Goal: Information Seeking & Learning: Learn about a topic

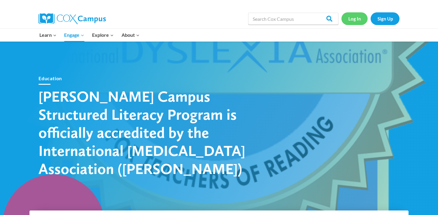
click at [351, 25] on link "Log In" at bounding box center [355, 18] width 26 height 12
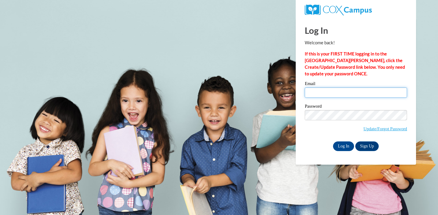
click at [350, 92] on input "Email" at bounding box center [356, 92] width 102 height 10
type input "smelby@mtsd.k12.wi.us"
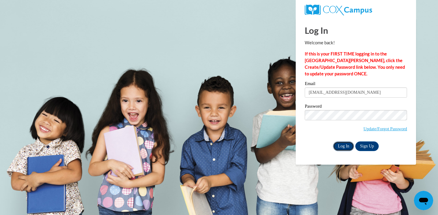
click at [344, 147] on input "Log In" at bounding box center [343, 146] width 21 height 10
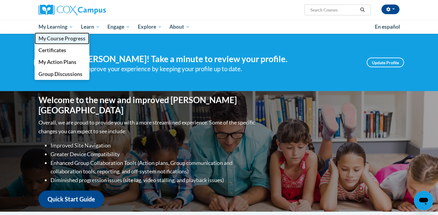
click at [55, 36] on span "My Course Progress" at bounding box center [62, 38] width 47 height 6
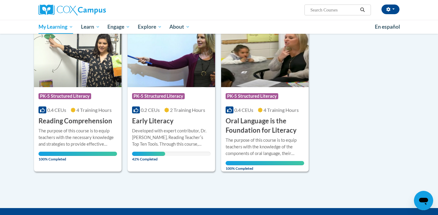
scroll to position [83, 0]
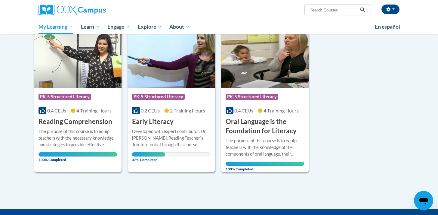
click at [135, 66] on img at bounding box center [172, 56] width 88 height 61
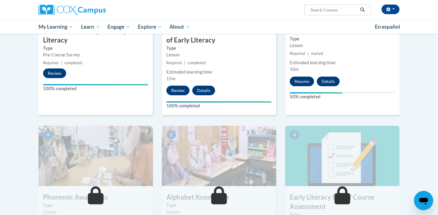
scroll to position [208, 0]
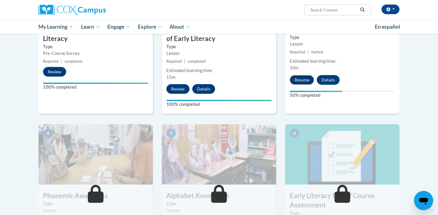
click at [293, 76] on button "Resume" at bounding box center [302, 80] width 24 height 10
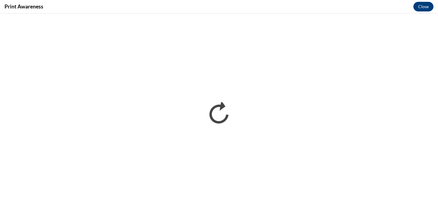
scroll to position [0, 0]
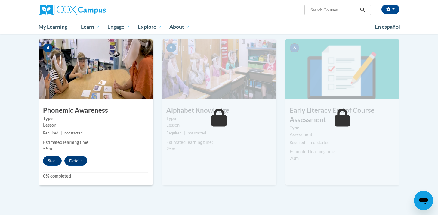
scroll to position [295, 0]
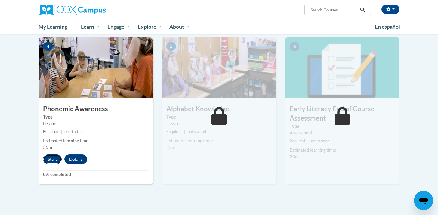
click at [55, 159] on button "Start" at bounding box center [52, 159] width 19 height 10
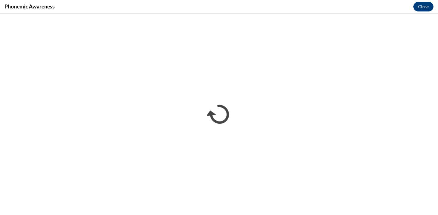
scroll to position [0, 0]
